Goal: Task Accomplishment & Management: Manage account settings

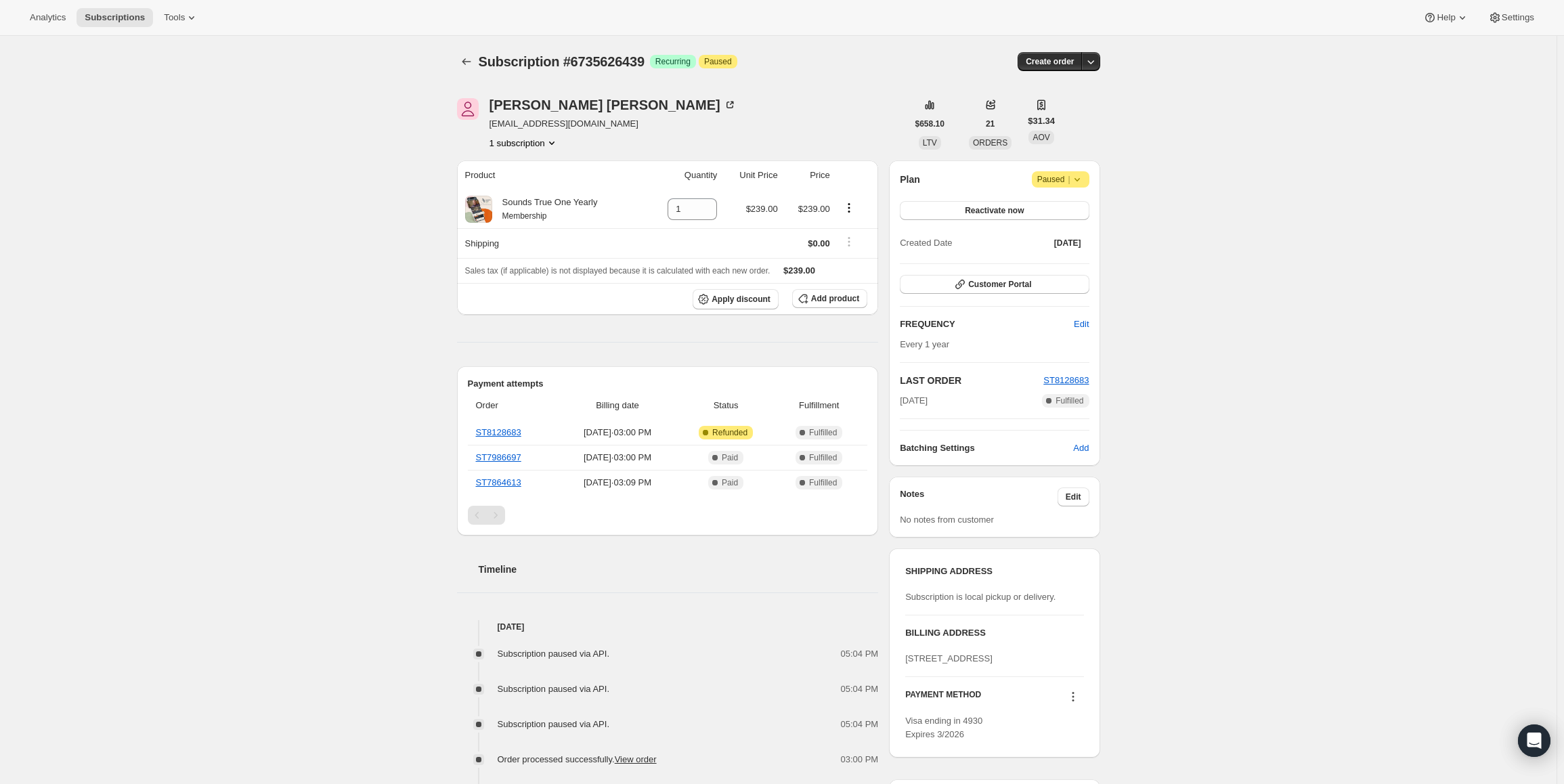
click at [1073, 170] on div "Plan Attention Paused | Reactivate now Created Date Sep 16, 2023 Customer Porta…" at bounding box center [994, 312] width 210 height 305
click at [1070, 177] on span "|" at bounding box center [1069, 180] width 2 height 11
click at [1076, 213] on button "Cancel subscription" at bounding box center [1065, 206] width 85 height 22
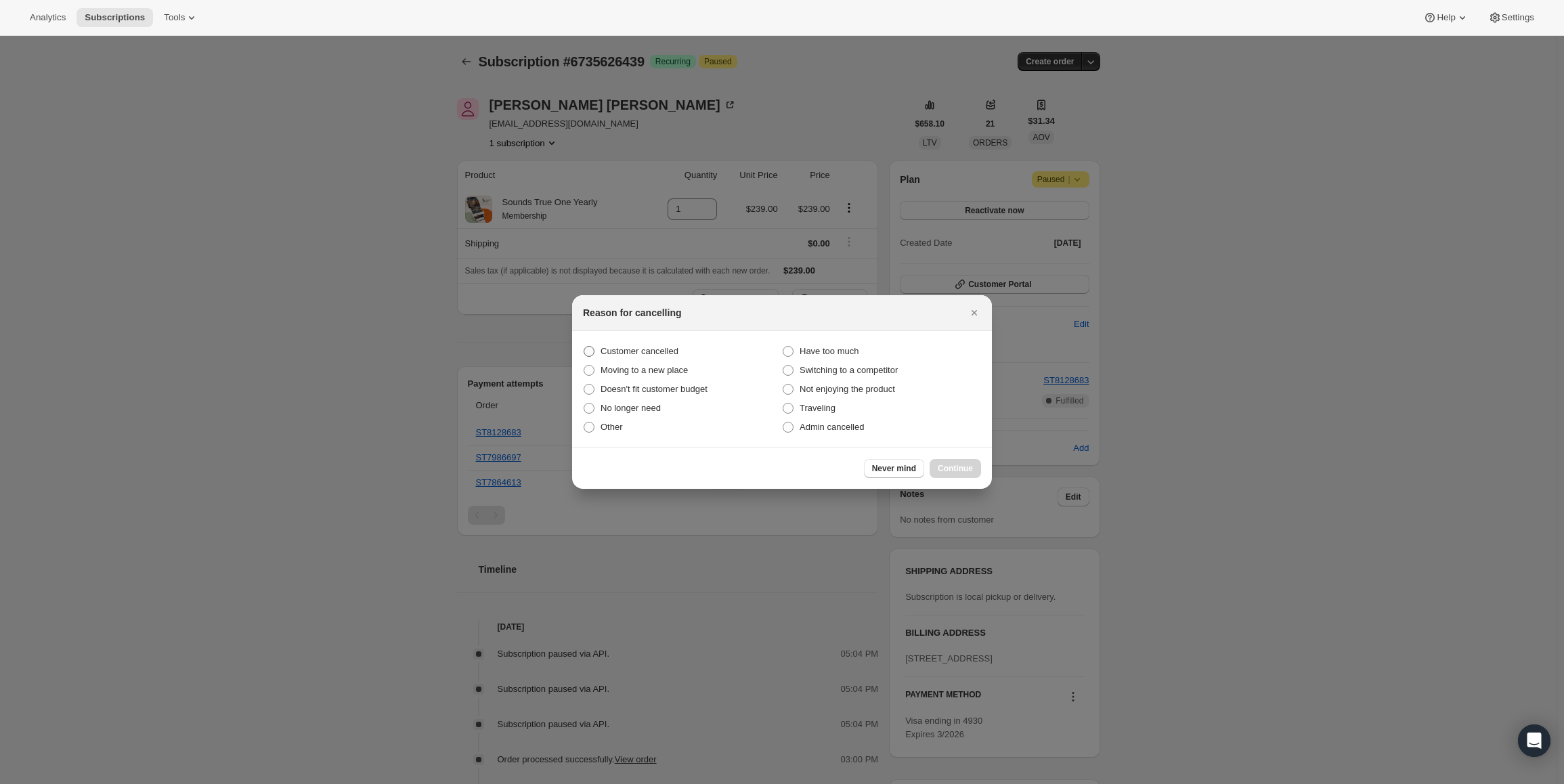
click at [641, 348] on span "Customer cancelled" at bounding box center [640, 350] width 77 height 10
click at [584, 346] on input "Customer cancelled" at bounding box center [583, 345] width 1 height 1
radio input "true"
click at [958, 471] on span "Continue" at bounding box center [955, 469] width 35 height 11
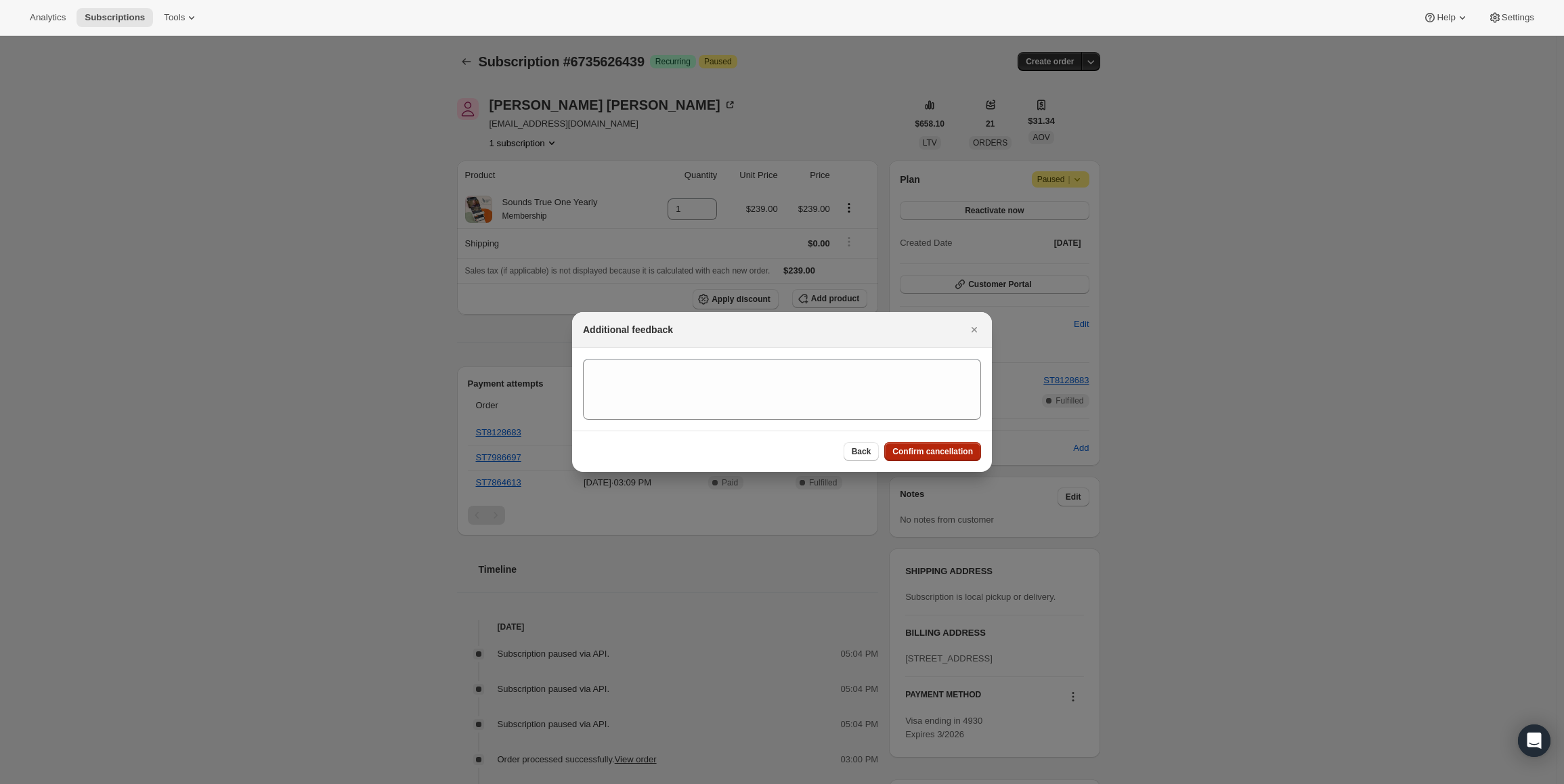
click at [961, 445] on button "Confirm cancellation" at bounding box center [932, 451] width 97 height 19
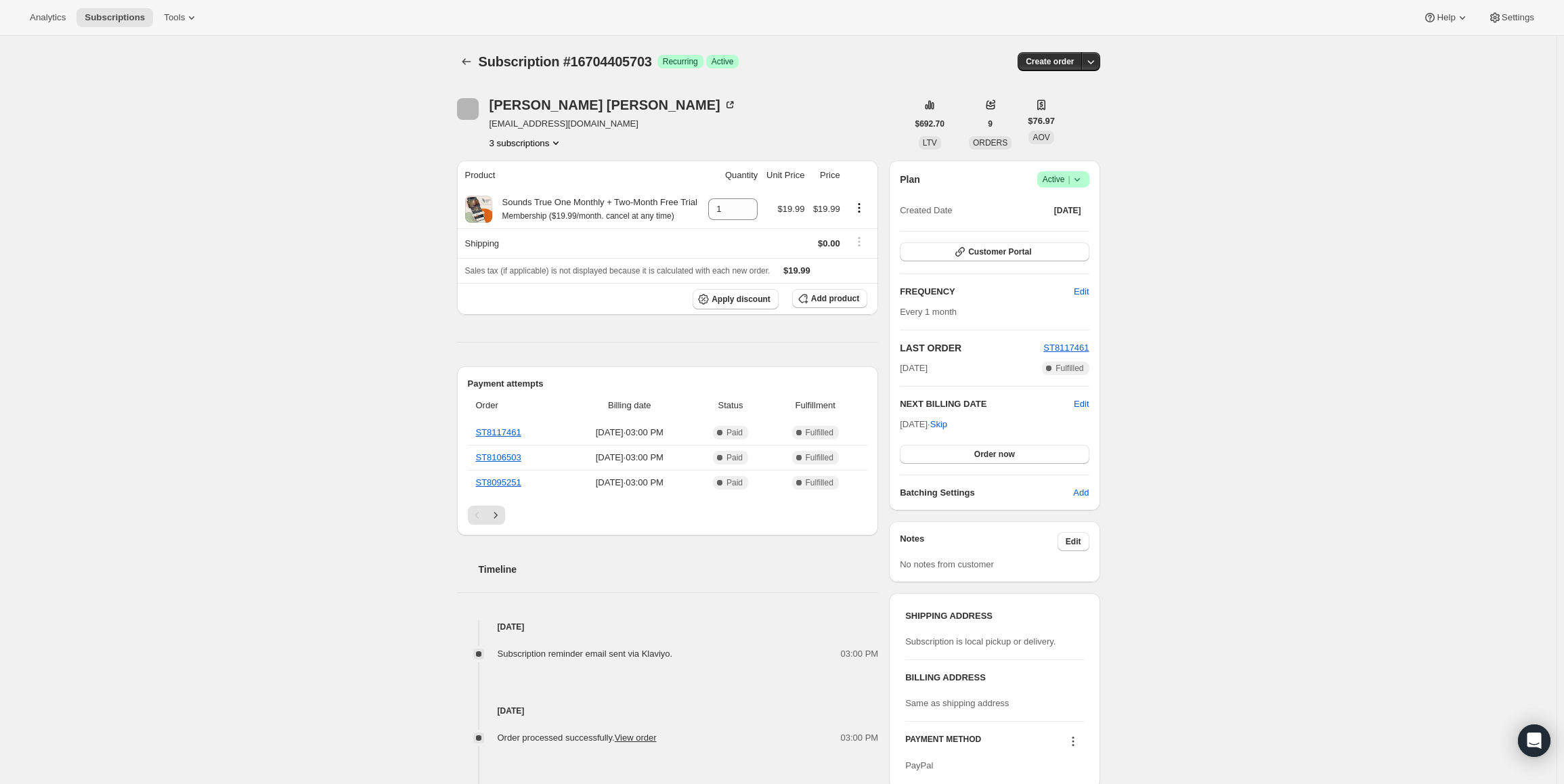
click at [1066, 171] on span "Success Active |" at bounding box center [1063, 180] width 53 height 17
drag, startPoint x: 904, startPoint y: 425, endPoint x: 952, endPoint y: 426, distance: 48.0
click at [947, 426] on span "Sep 18, 2025 · Skip" at bounding box center [923, 424] width 47 height 10
copy div "NEXT BILLING DATE Edit"
click at [1055, 177] on span "Active |" at bounding box center [1063, 179] width 41 height 14
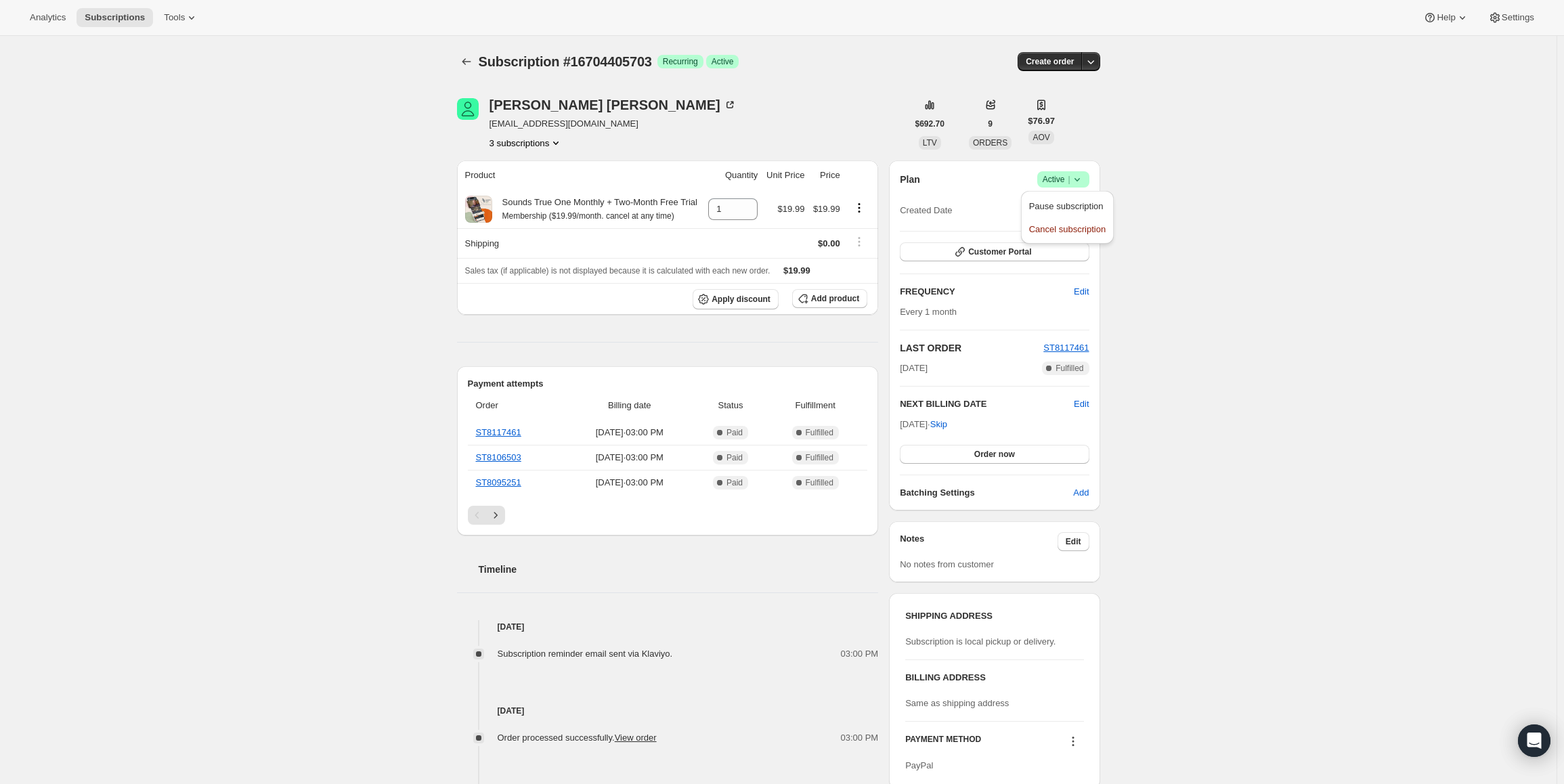
click at [1047, 205] on span "Pause subscription" at bounding box center [1066, 205] width 75 height 10
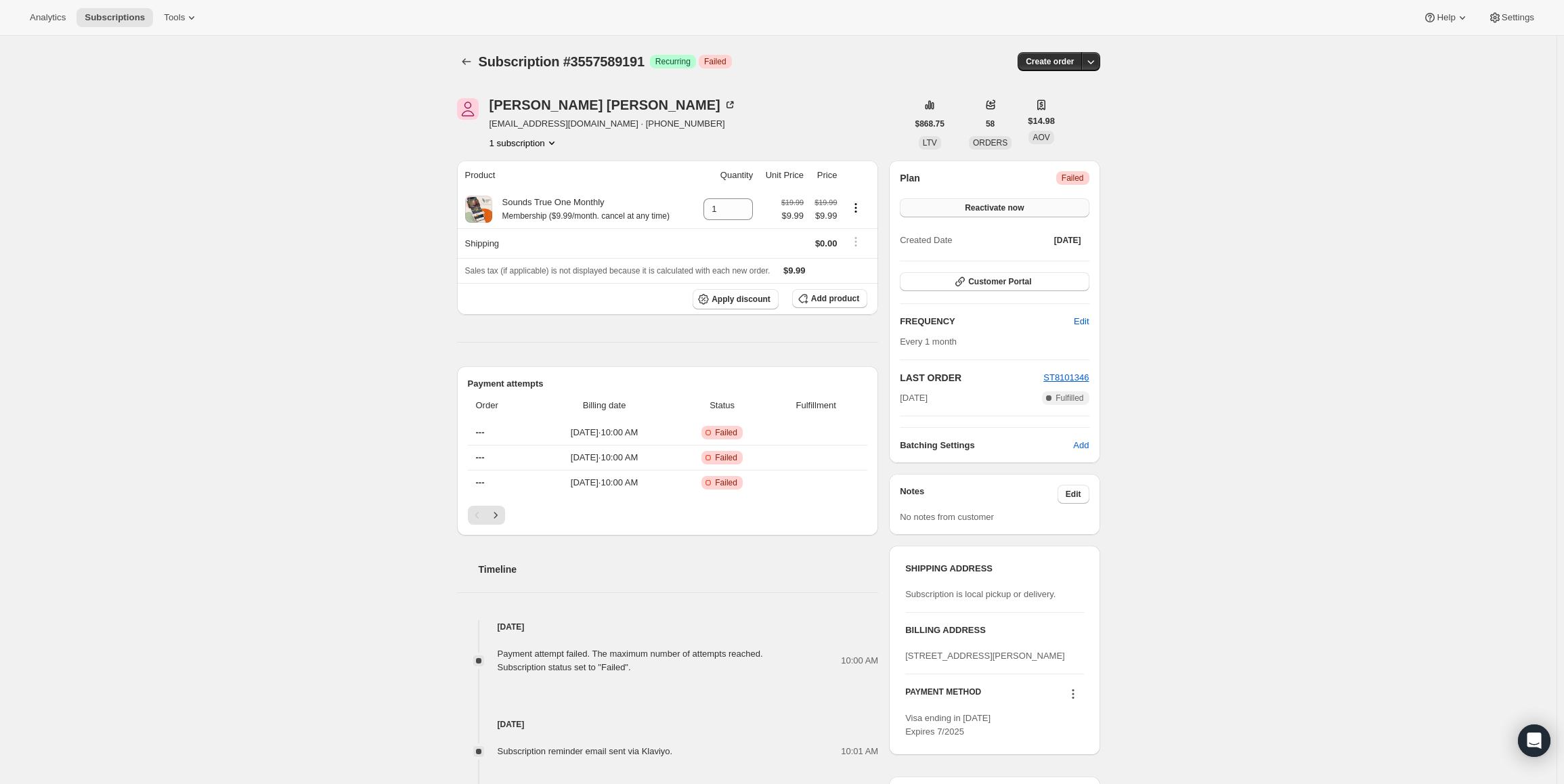
click at [986, 210] on span "Reactivate now" at bounding box center [994, 208] width 59 height 11
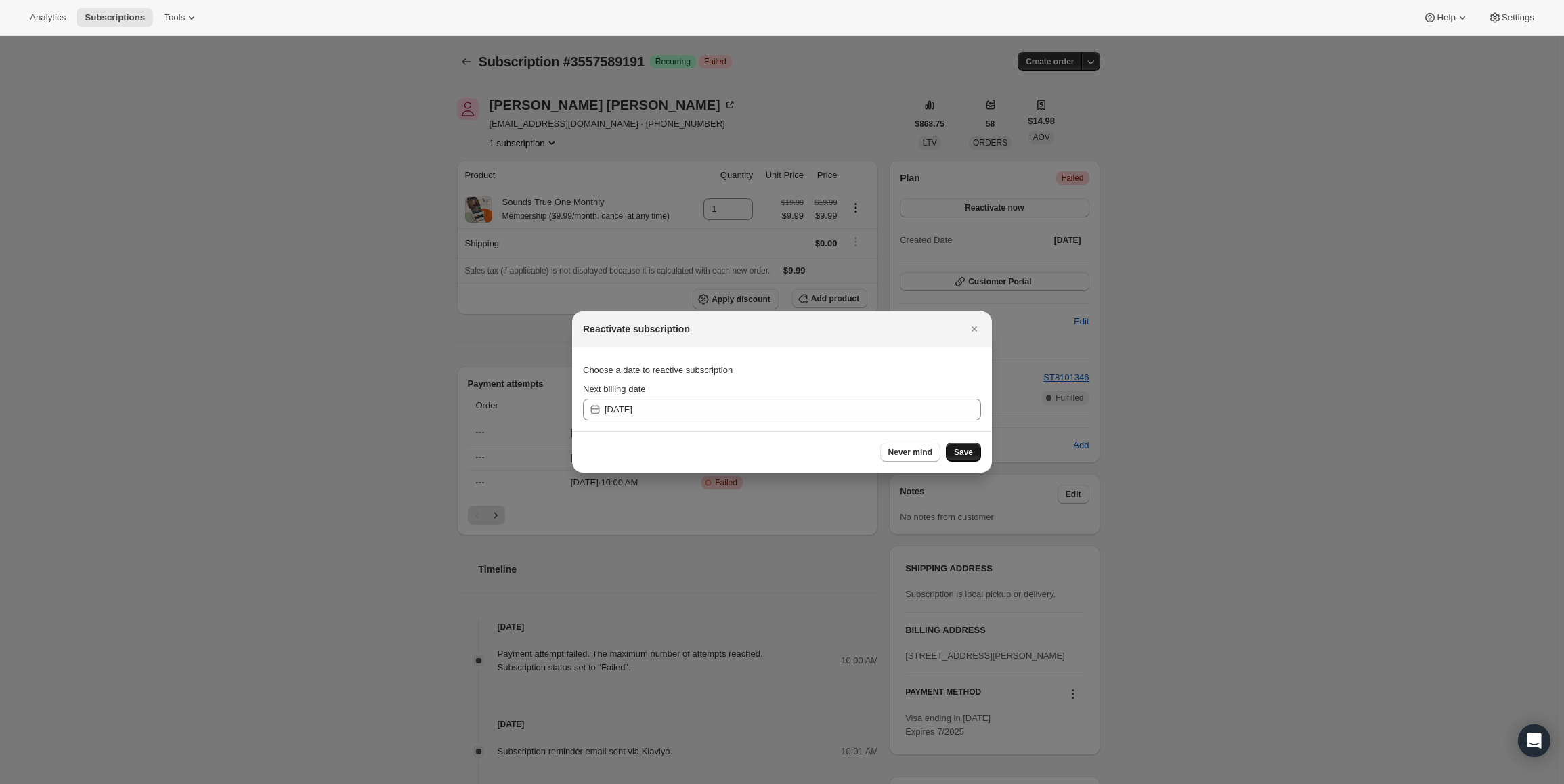
click at [967, 452] on span "Save" at bounding box center [963, 452] width 19 height 11
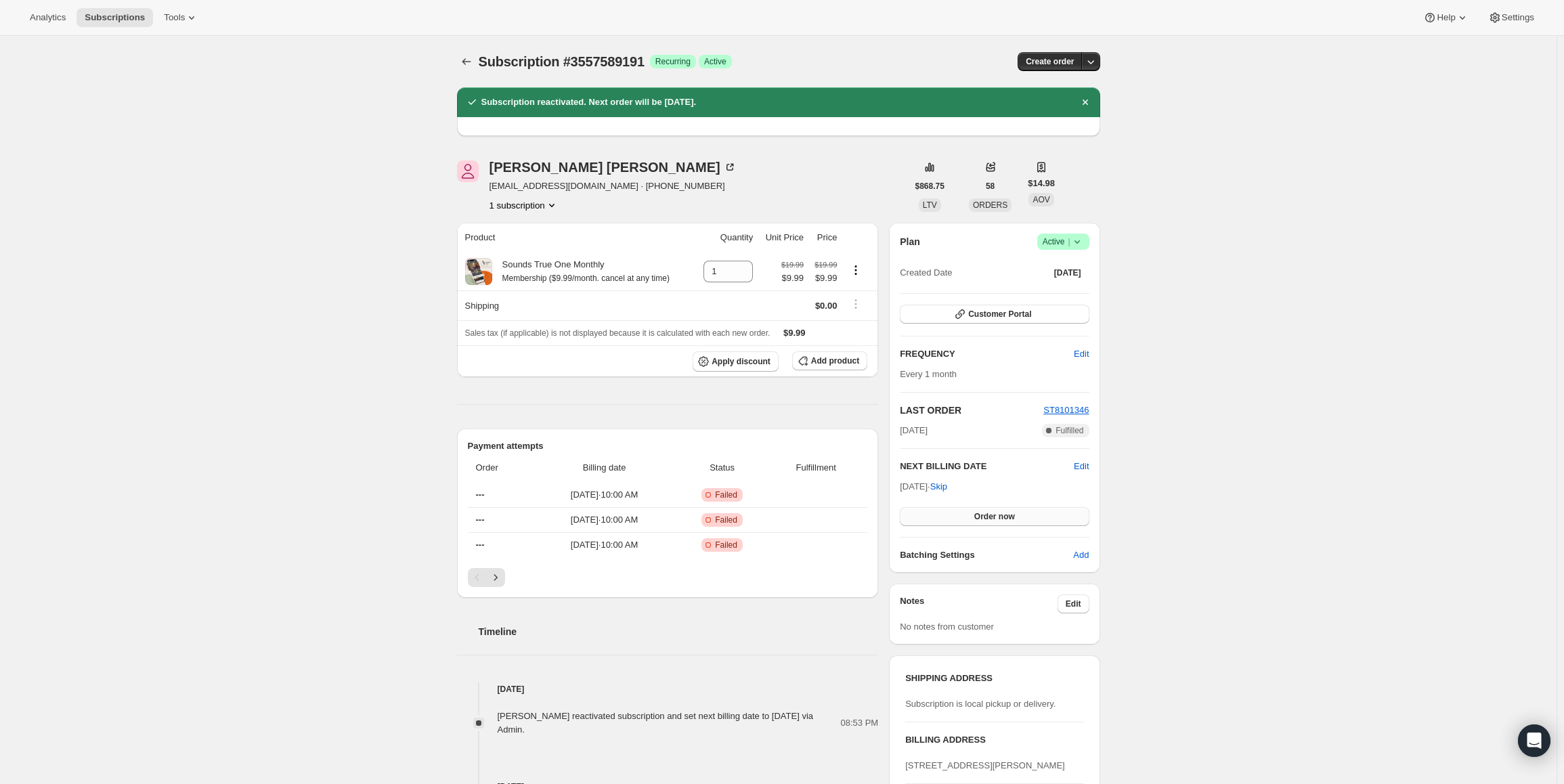
click at [1001, 516] on span "Order now" at bounding box center [994, 517] width 41 height 11
click at [1001, 517] on span "Click to confirm" at bounding box center [994, 517] width 62 height 11
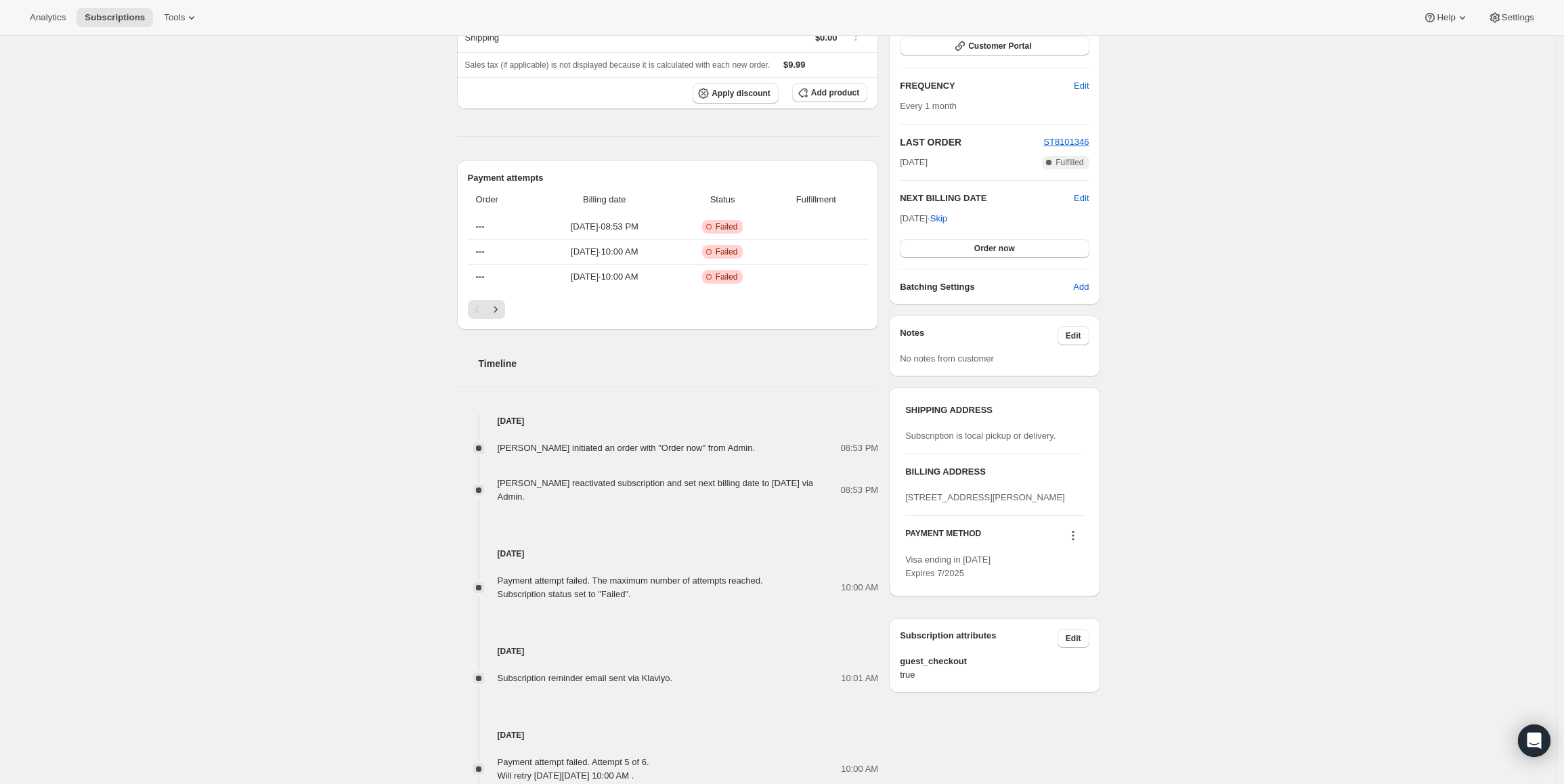
scroll to position [271, 0]
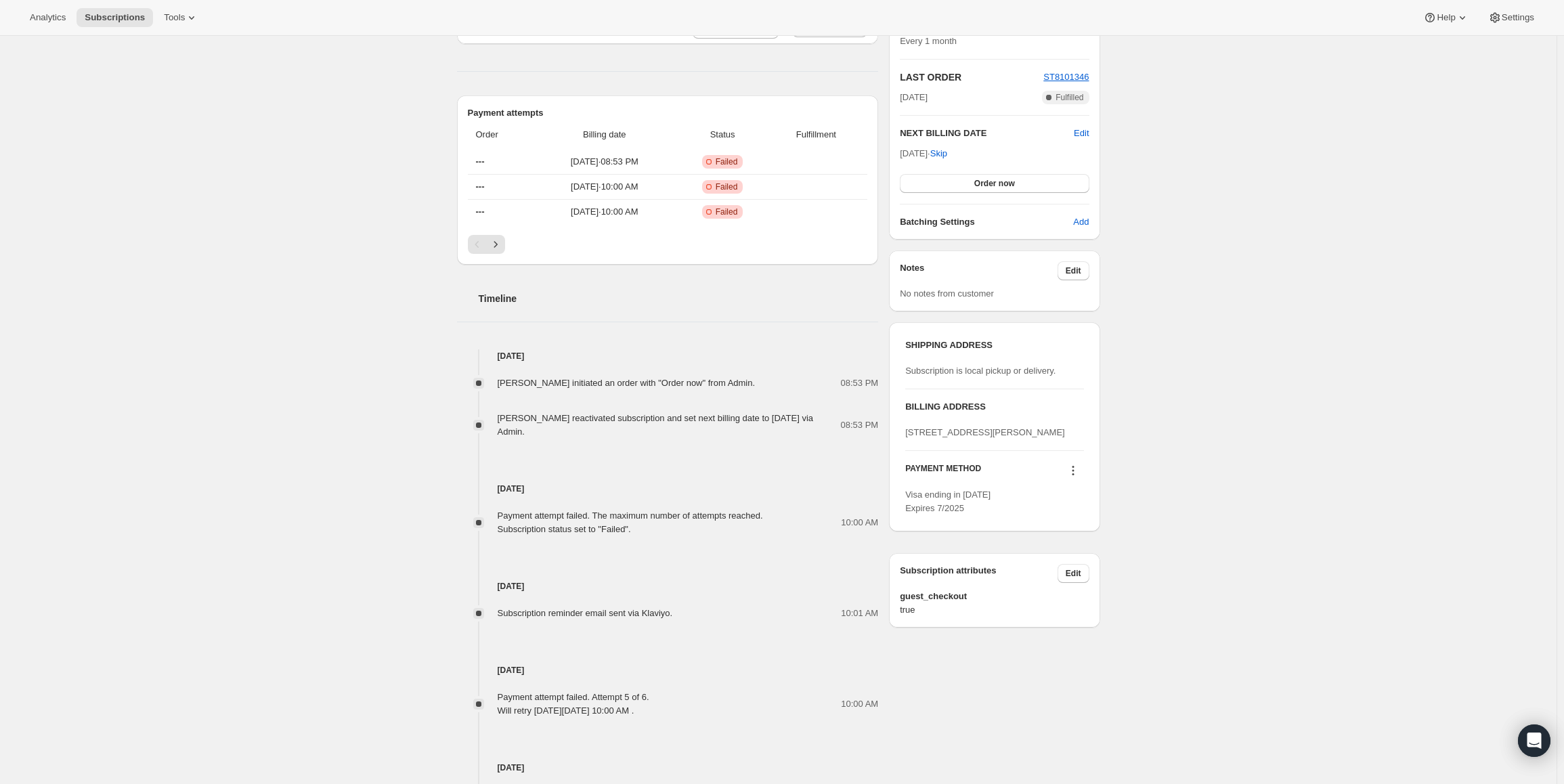
click at [1073, 477] on icon at bounding box center [1073, 470] width 14 height 14
click at [1082, 524] on span "Send link to update card" at bounding box center [1076, 522] width 95 height 10
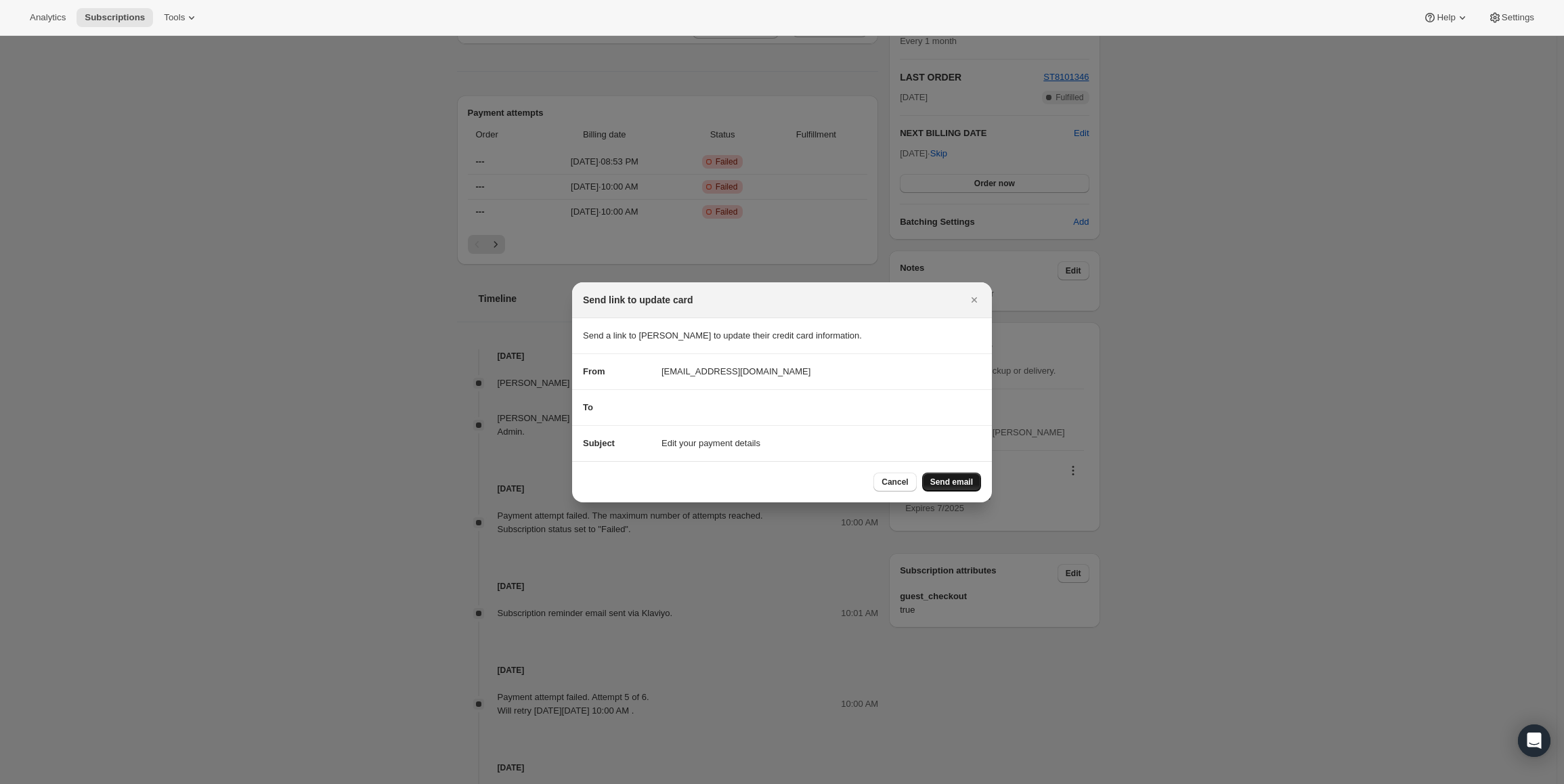
click at [939, 481] on span "Send email" at bounding box center [951, 482] width 42 height 11
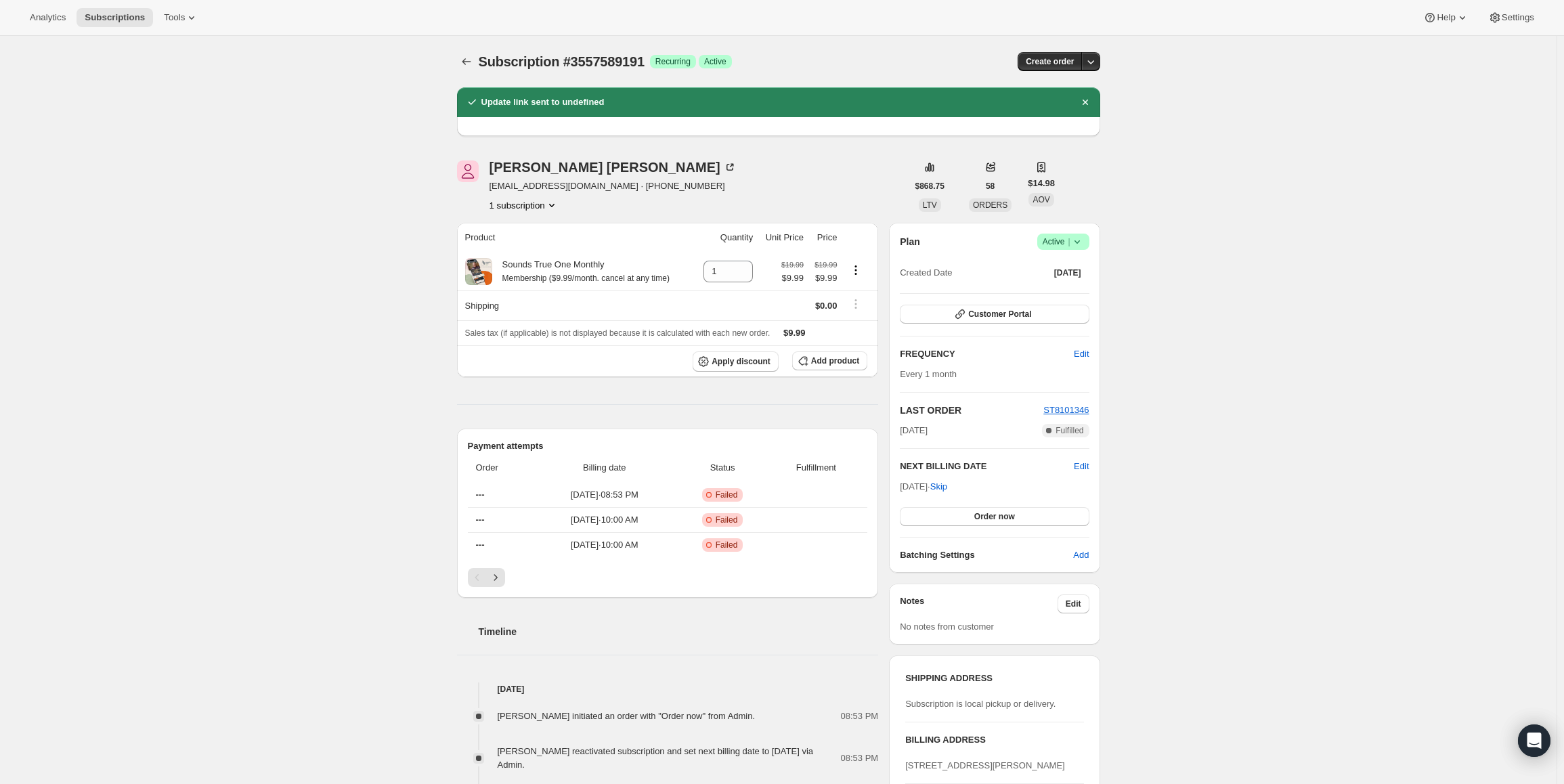
scroll to position [271, 0]
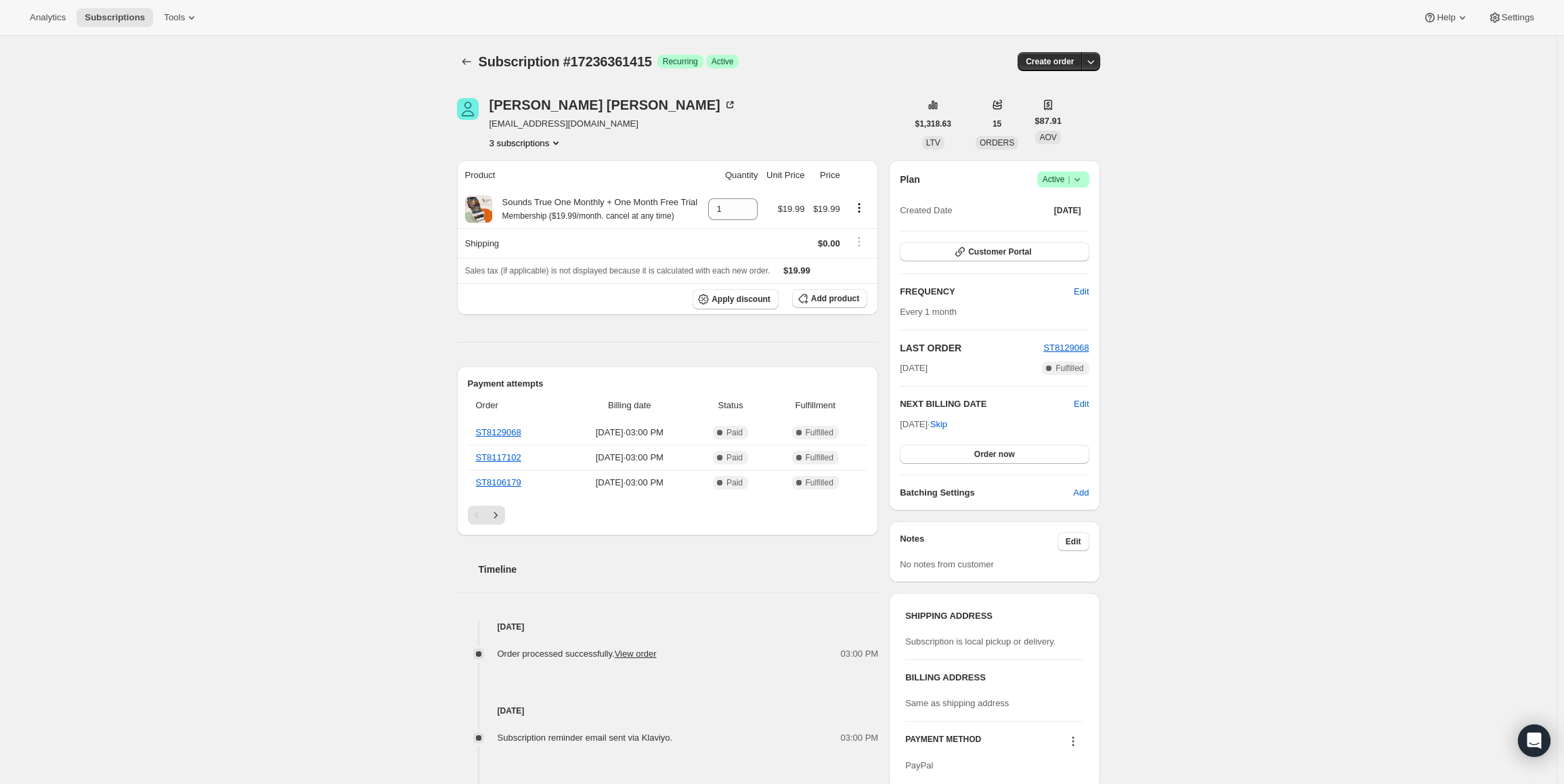
click at [1078, 179] on icon at bounding box center [1076, 180] width 6 height 4
drag, startPoint x: 905, startPoint y: 427, endPoint x: 950, endPoint y: 426, distance: 45.0
click at [947, 426] on span "[DATE] · Skip" at bounding box center [923, 424] width 47 height 10
copy span "[DATE] ·"
click at [1052, 178] on span "Active |" at bounding box center [1063, 179] width 41 height 14
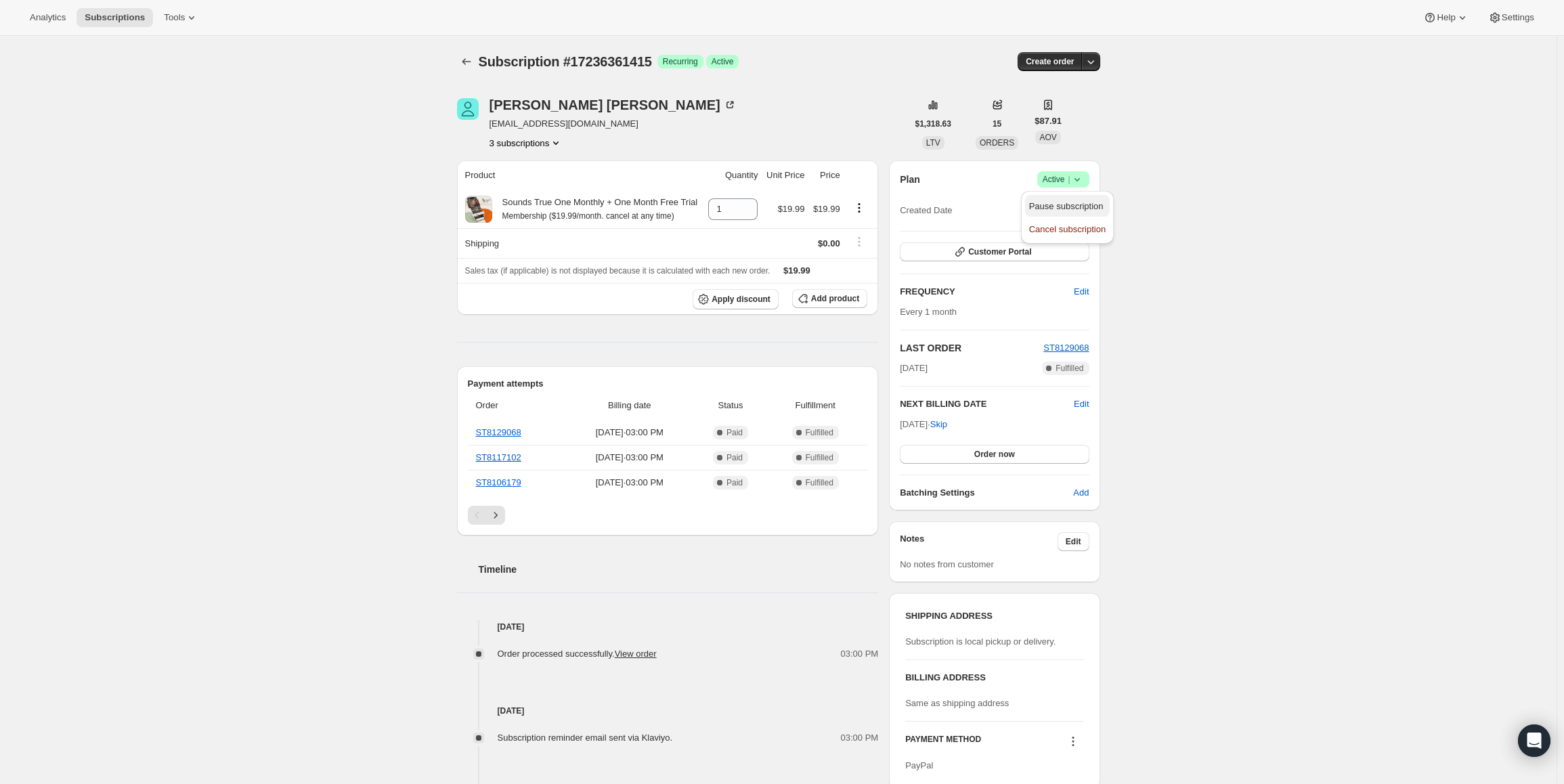
click at [1048, 205] on span "Pause subscription" at bounding box center [1066, 205] width 75 height 10
